Goal: Information Seeking & Learning: Learn about a topic

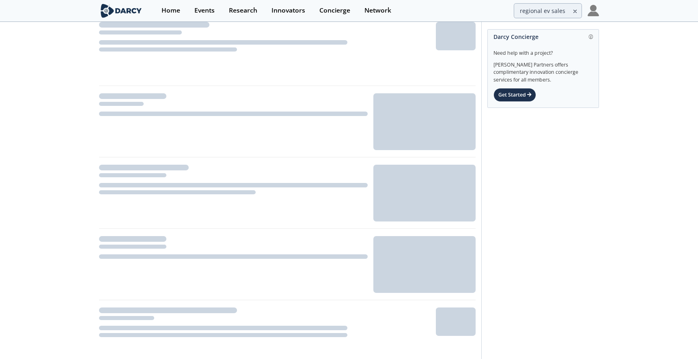
scroll to position [108, 0]
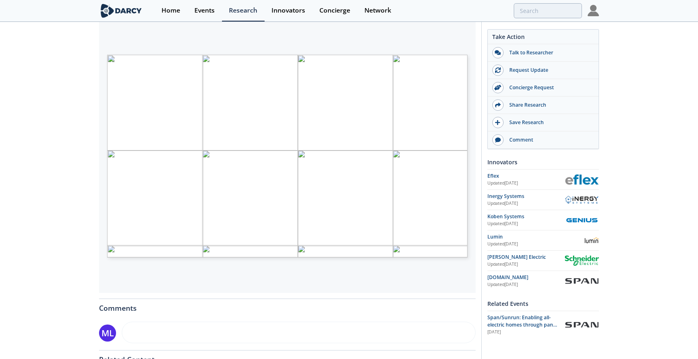
scroll to position [117, 0]
click at [56, 165] on div "Smart Panels - Vendor Comparison Framework • Updated [DATE] This is a vendor co…" at bounding box center [349, 190] width 698 height 571
click at [169, 201] on span "Page 1" at bounding box center [444, 270] width 646 height 332
click at [149, 213] on span "Page 1" at bounding box center [444, 270] width 646 height 332
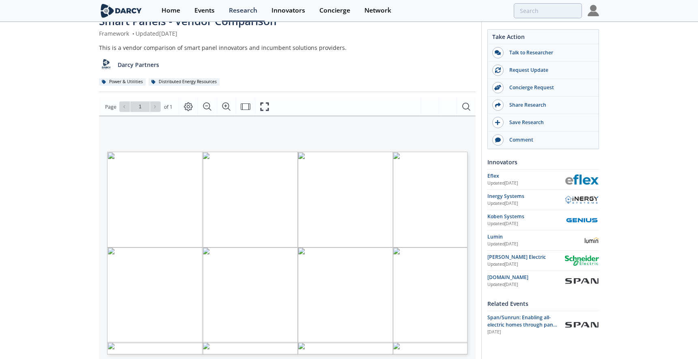
scroll to position [0, 0]
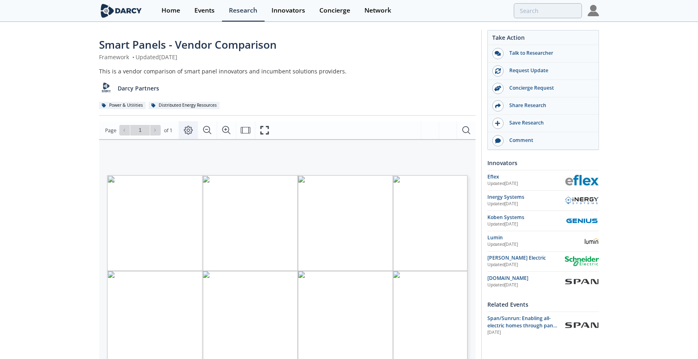
click at [191, 133] on icon "Page Layout" at bounding box center [188, 130] width 9 height 9
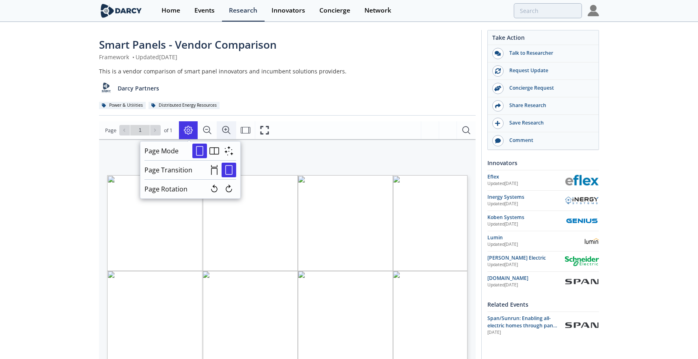
click at [235, 130] on button "Zoom In" at bounding box center [226, 130] width 19 height 18
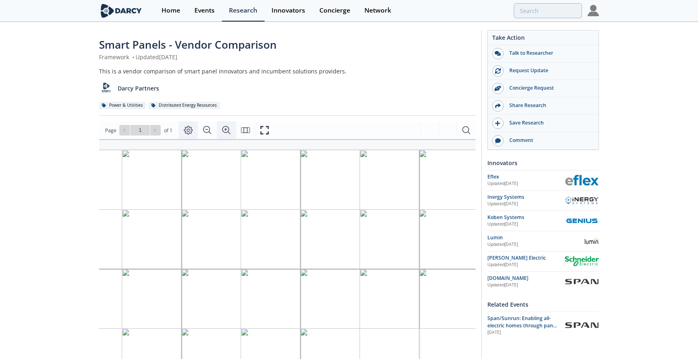
click at [228, 129] on icon "Zoom In" at bounding box center [226, 130] width 8 height 8
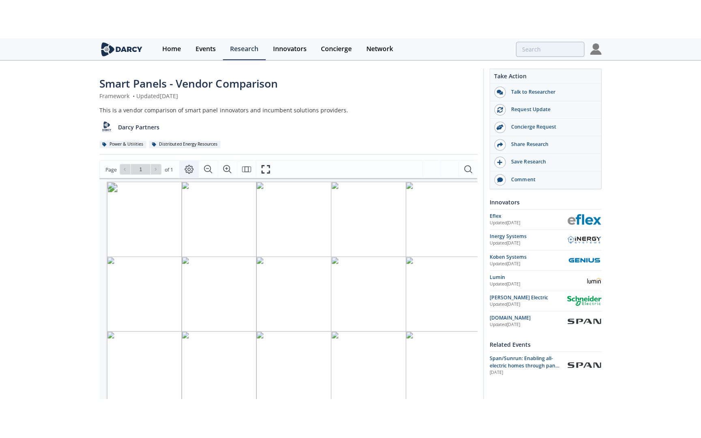
scroll to position [5, 0]
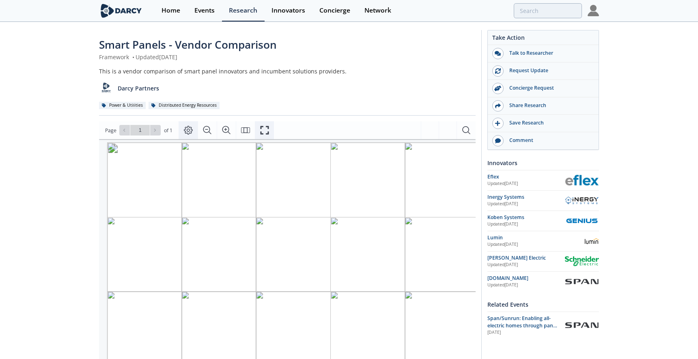
click at [270, 130] on icon "Fullscreen" at bounding box center [265, 130] width 10 height 10
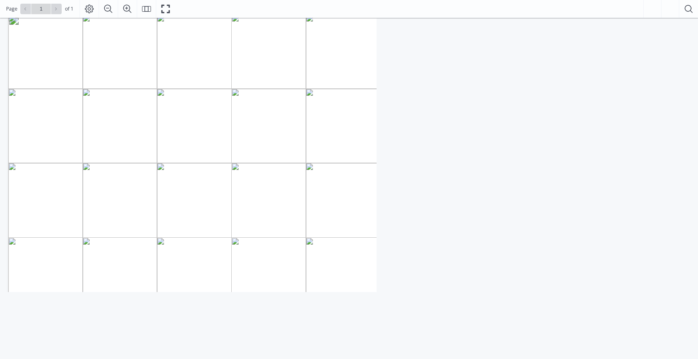
scroll to position [18, 0]
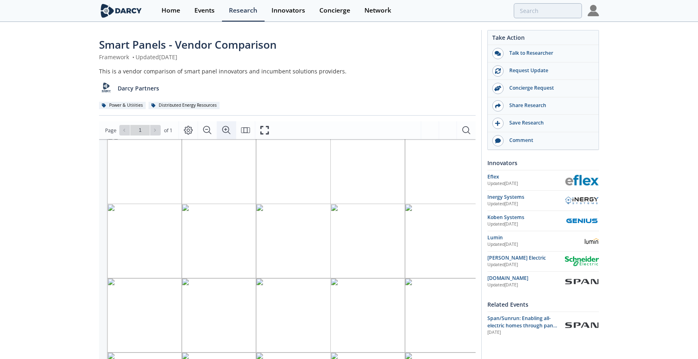
click at [229, 126] on icon "Zoom In" at bounding box center [227, 130] width 10 height 10
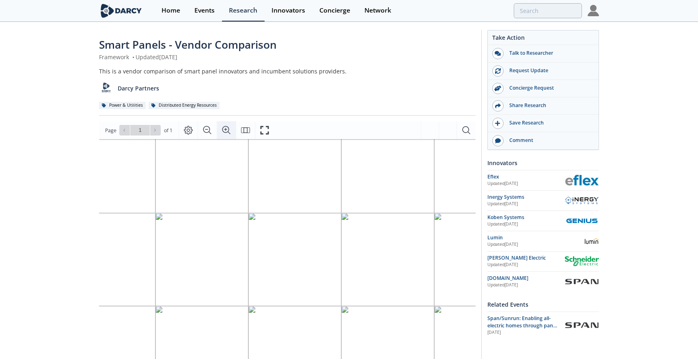
click at [229, 126] on icon "Zoom In" at bounding box center [227, 130] width 10 height 10
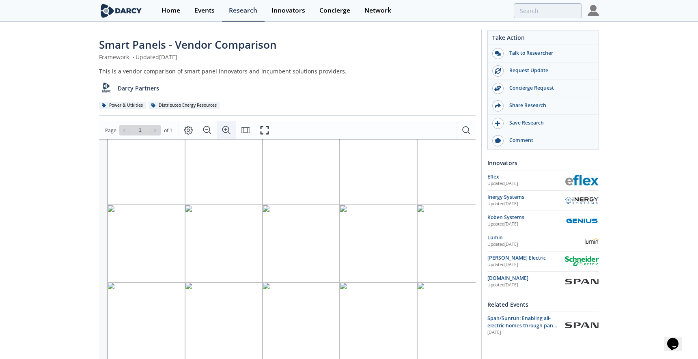
scroll to position [0, 0]
click at [231, 128] on icon "Zoom In" at bounding box center [227, 130] width 10 height 10
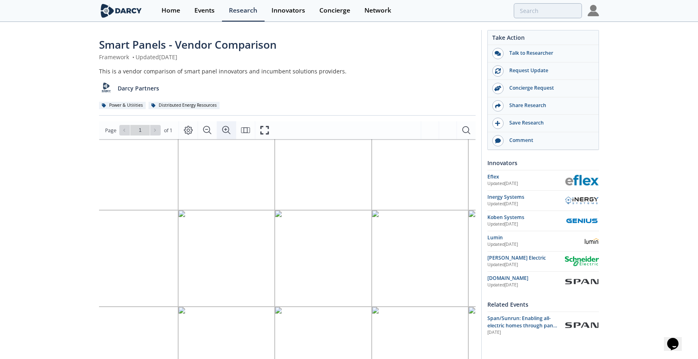
scroll to position [321, 26]
click at [207, 133] on icon "Zoom Out" at bounding box center [207, 130] width 8 height 8
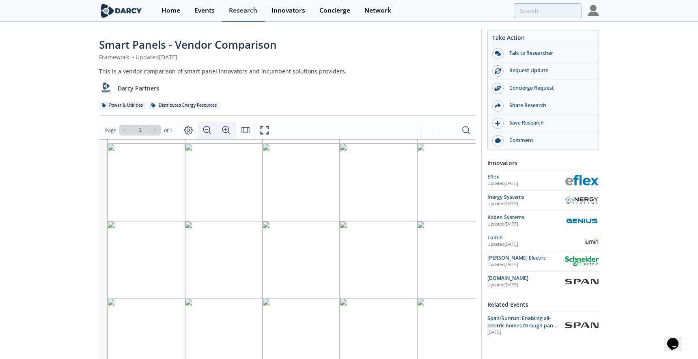
click at [207, 133] on icon "Zoom Out" at bounding box center [207, 130] width 8 height 8
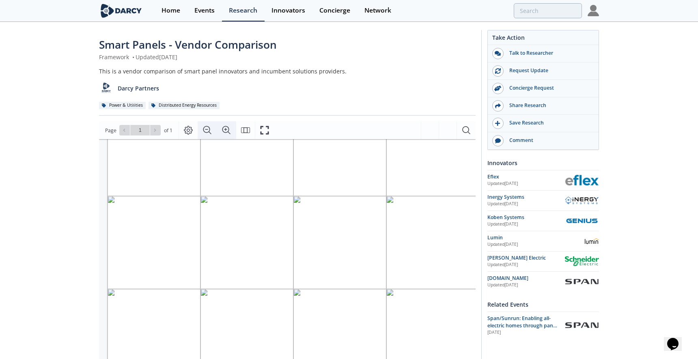
click at [207, 133] on icon "Zoom Out" at bounding box center [207, 130] width 8 height 8
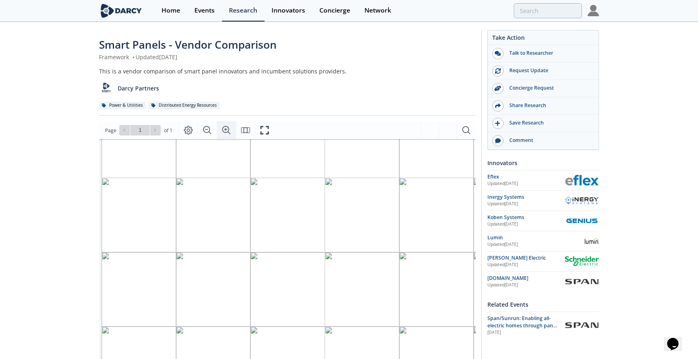
scroll to position [53, 6]
